Goal: Task Accomplishment & Management: Complete application form

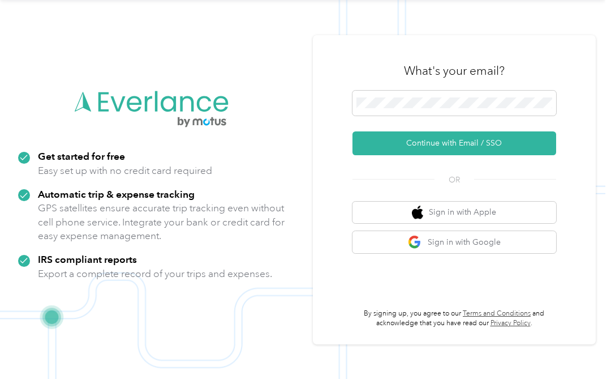
scroll to position [36, 0]
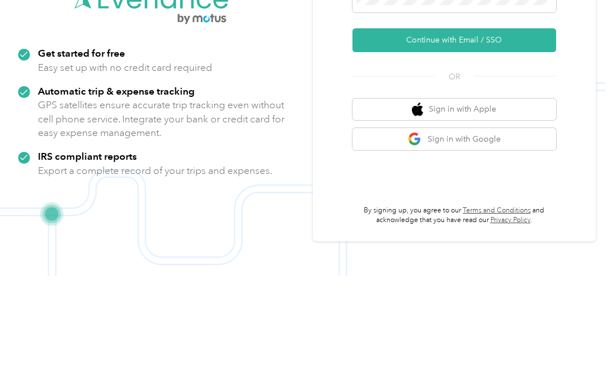
click at [537, 131] on button "Continue with Email / SSO" at bounding box center [455, 143] width 204 height 24
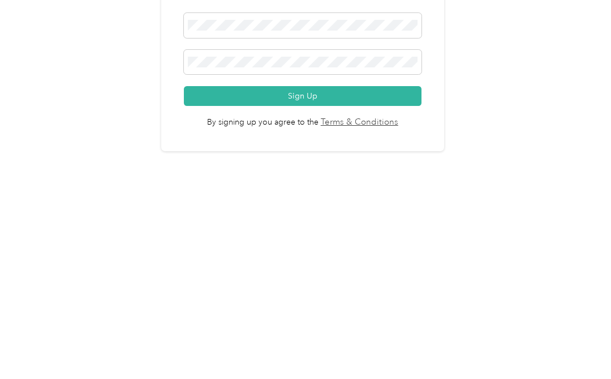
click at [409, 264] on button "Sign Up" at bounding box center [303, 274] width 238 height 20
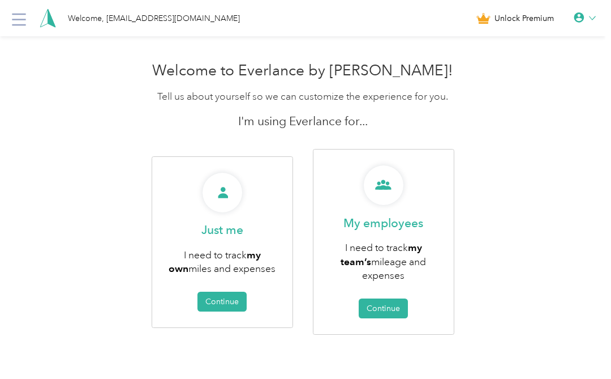
click at [247, 299] on button "Continue" at bounding box center [222, 302] width 49 height 20
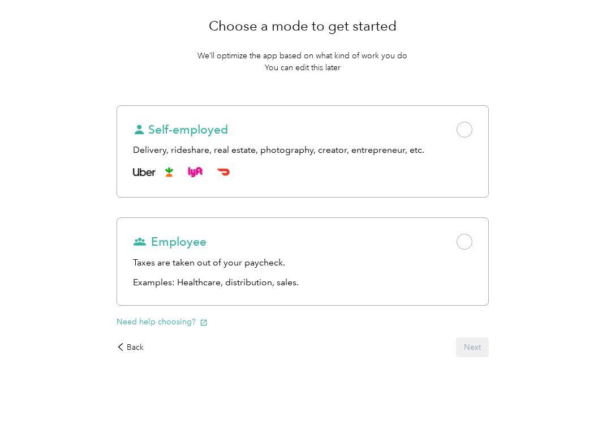
scroll to position [88, 0]
click at [480, 225] on div "Employee Taxes are taken out of your paycheck. Examples: Healthcare, distributi…" at bounding box center [303, 262] width 372 height 88
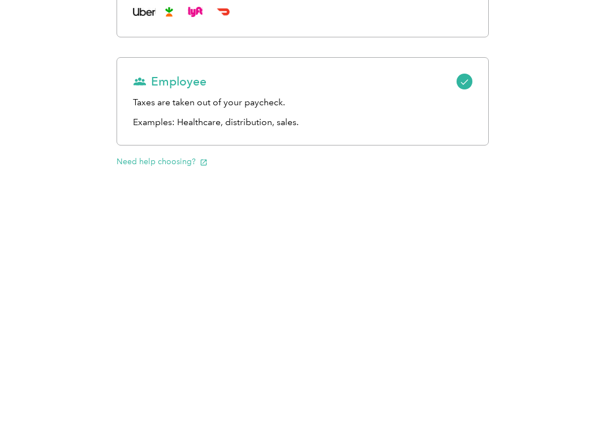
scroll to position [190, 0]
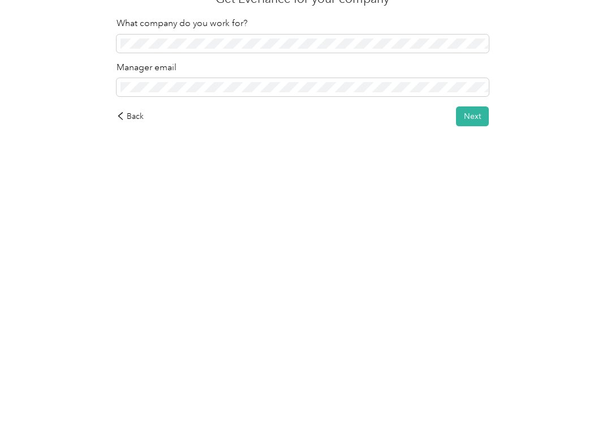
click at [478, 362] on button "Next" at bounding box center [472, 372] width 33 height 20
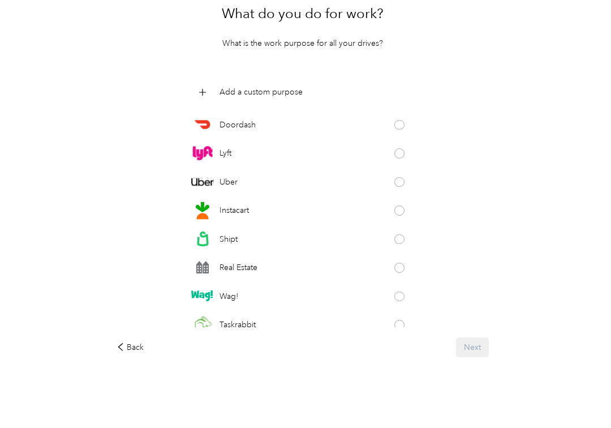
scroll to position [78, 0]
click at [462, 249] on div "Add a custom purpose Doordash Lyft Uber Instacart Shipt Real Estate Wag! Taskra…" at bounding box center [303, 228] width 372 height 247
click at [408, 378] on div "Work status Purposes Get the app What do you do for work? What is the work purp…" at bounding box center [303, 206] width 606 height 494
click at [414, 378] on div "Work status Purposes Get the app What do you do for work? What is the work purp…" at bounding box center [303, 206] width 606 height 494
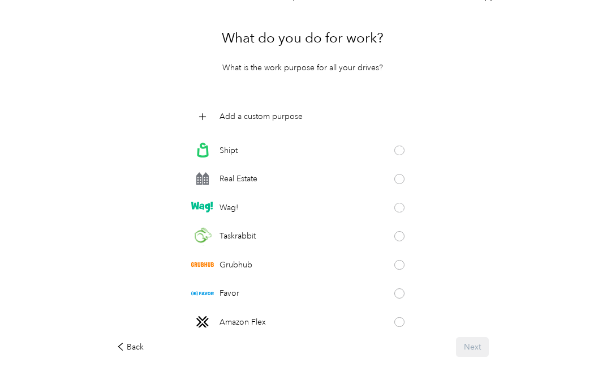
scroll to position [114, 0]
click at [386, 262] on div "Grubhub" at bounding box center [302, 263] width 223 height 23
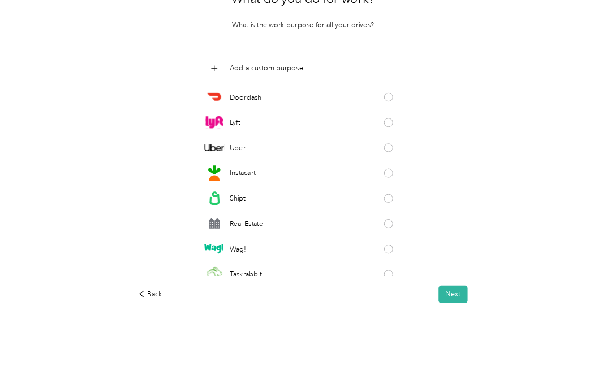
scroll to position [92, 0]
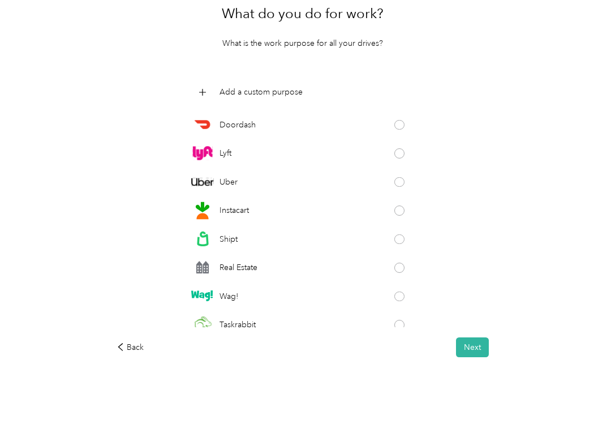
click at [281, 95] on p "Add a custom purpose" at bounding box center [261, 101] width 83 height 12
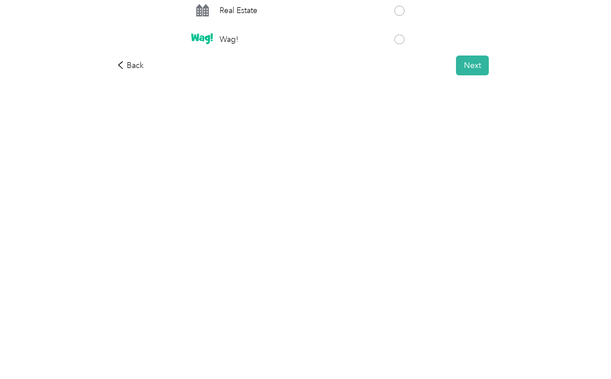
scroll to position [100, 0]
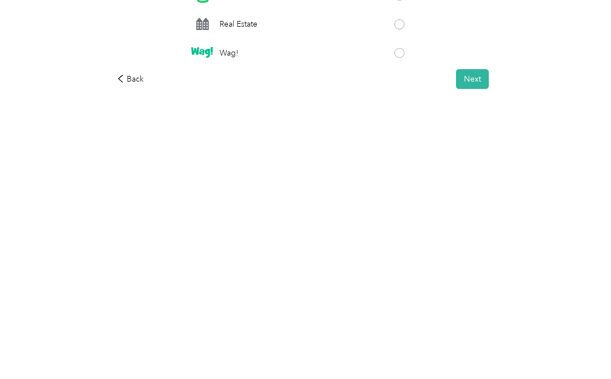
click at [483, 311] on button "Next" at bounding box center [472, 321] width 33 height 20
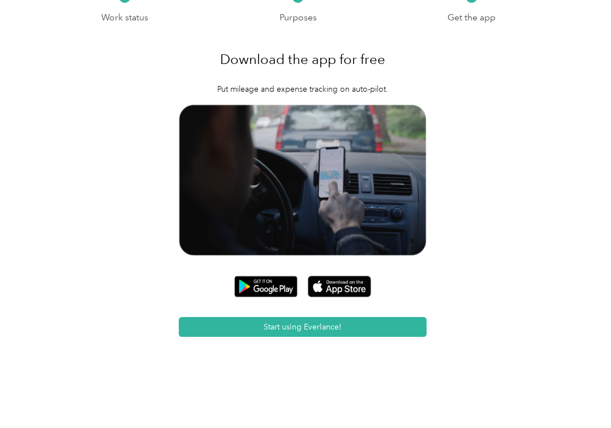
scroll to position [57, 0]
click at [401, 327] on button "Start using Everlance!" at bounding box center [303, 327] width 248 height 20
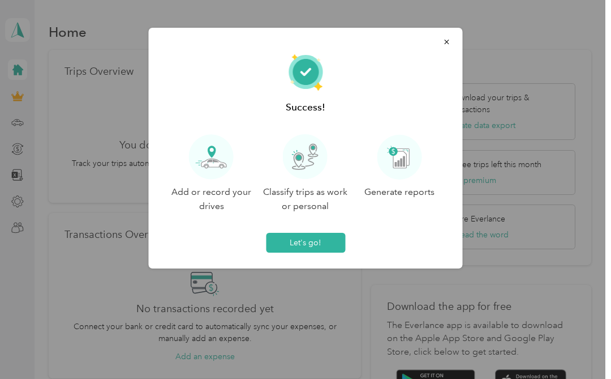
click at [344, 234] on button "Let's go!" at bounding box center [305, 243] width 79 height 20
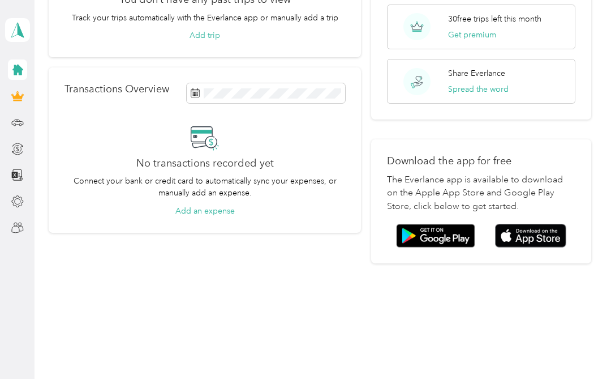
scroll to position [145, 0]
click at [406, 337] on div "Home Trips Overview You don’t have any past trips to view Track your trips auto…" at bounding box center [320, 189] width 571 height 379
click at [606, 142] on div "Home Trips Overview You don’t have any past trips to view Track your trips auto…" at bounding box center [320, 90] width 571 height 470
